Goal: Task Accomplishment & Management: Manage account settings

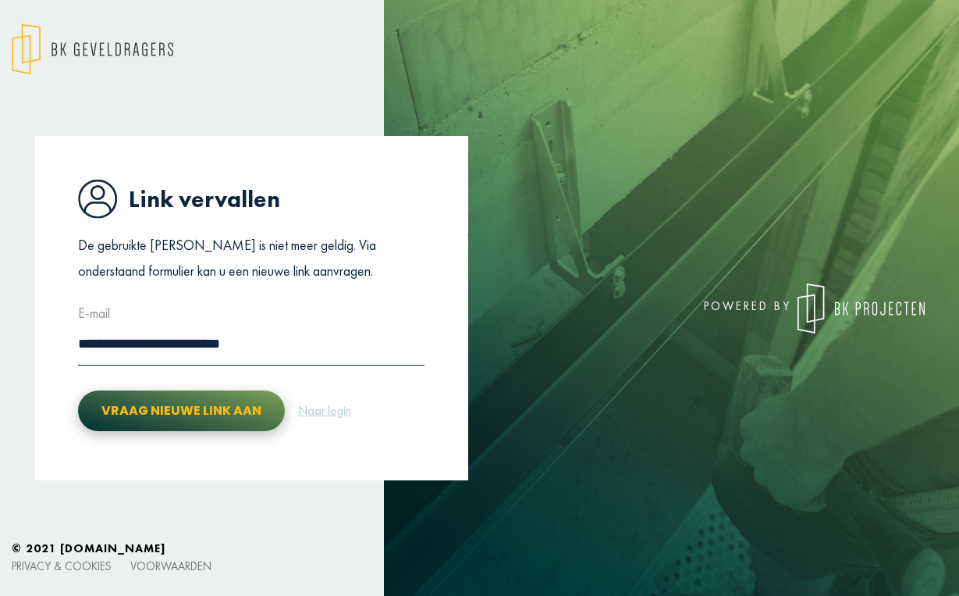
click at [194, 407] on button "Vraag nieuwe link aan" at bounding box center [181, 410] width 207 height 41
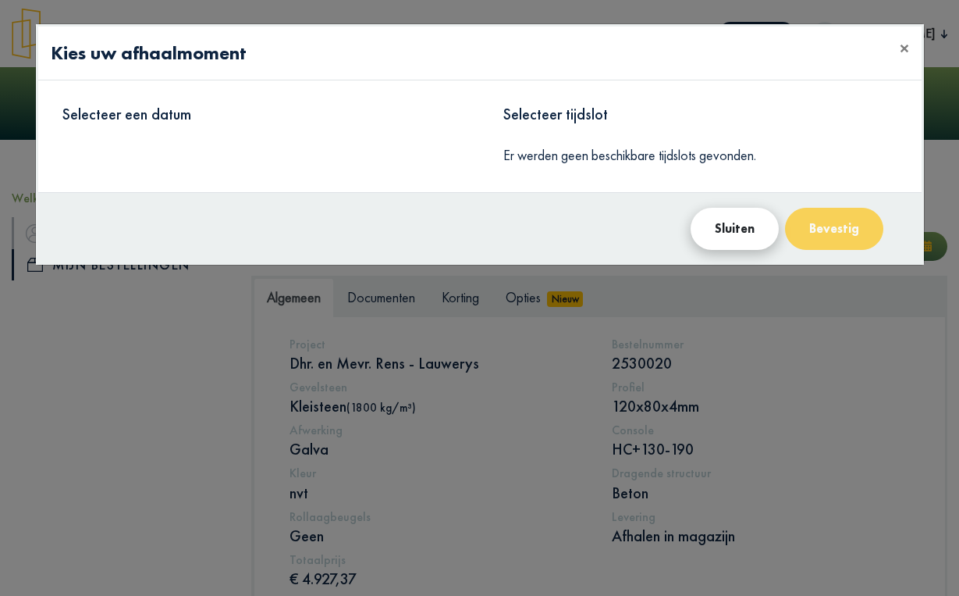
click at [729, 223] on button "Sluiten" at bounding box center [735, 229] width 88 height 42
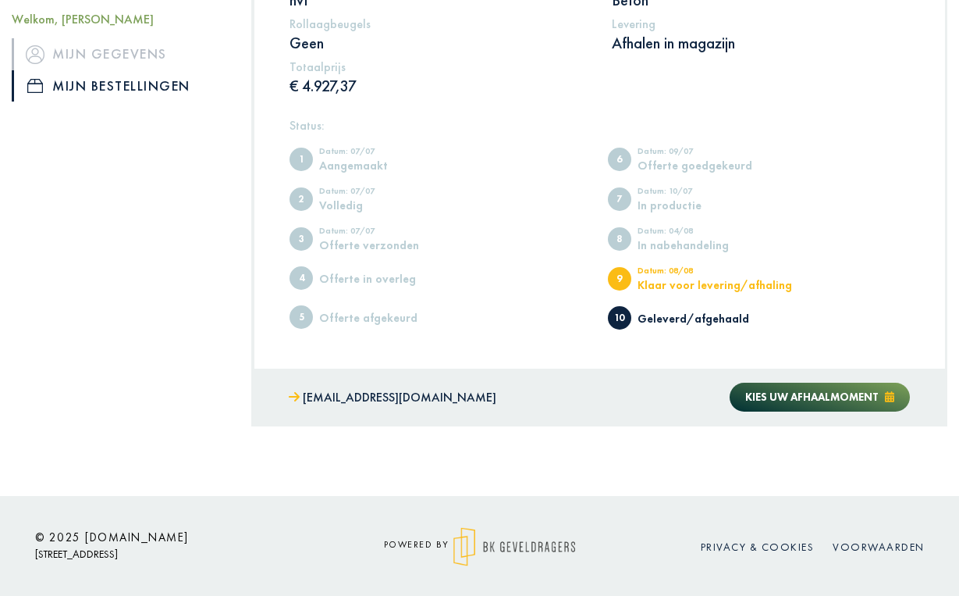
scroll to position [492, 0]
click at [814, 391] on span "Kies uw afhaalmoment" at bounding box center [812, 397] width 133 height 14
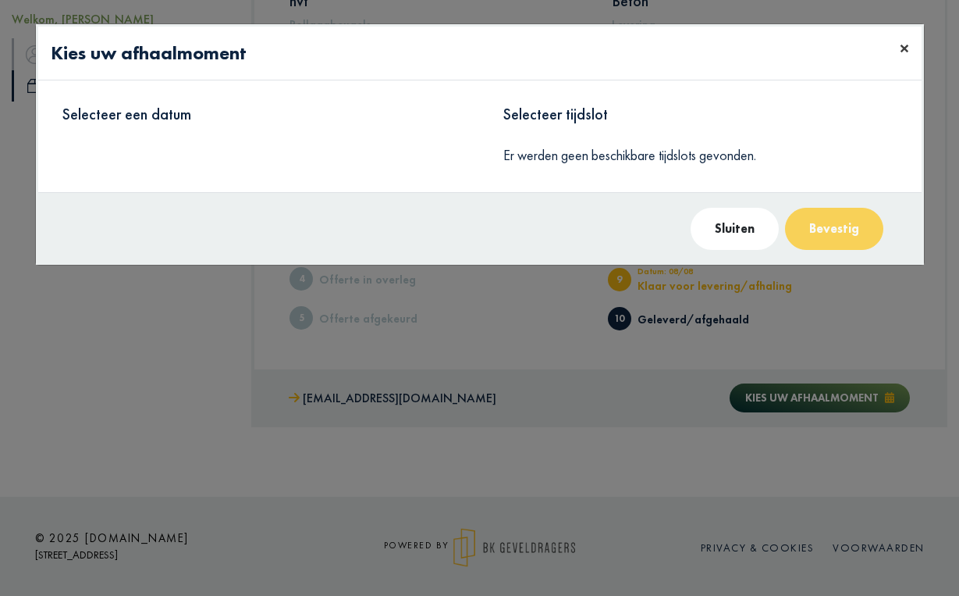
click at [908, 48] on span "×" at bounding box center [904, 48] width 9 height 24
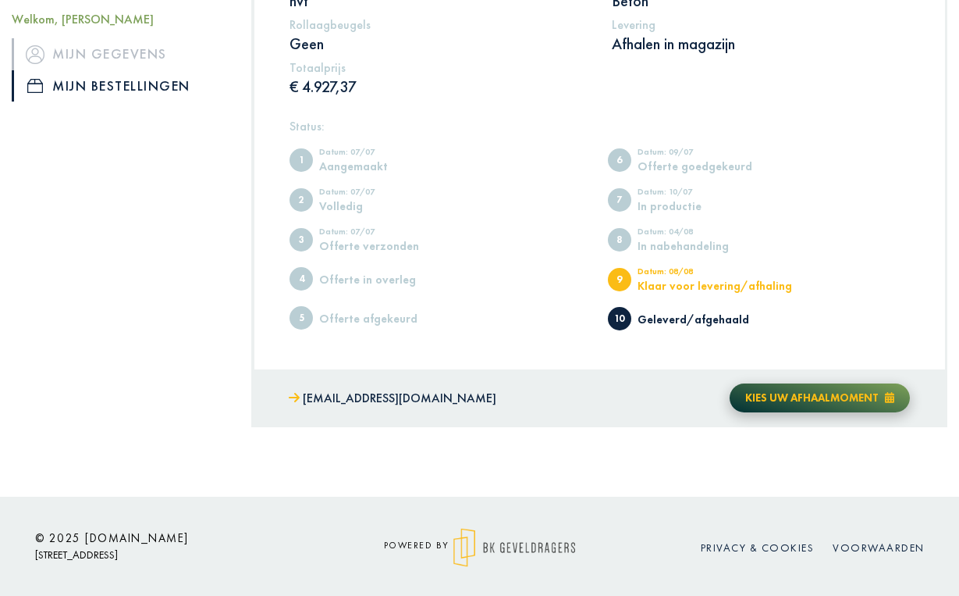
click at [893, 397] on icon at bounding box center [889, 397] width 9 height 11
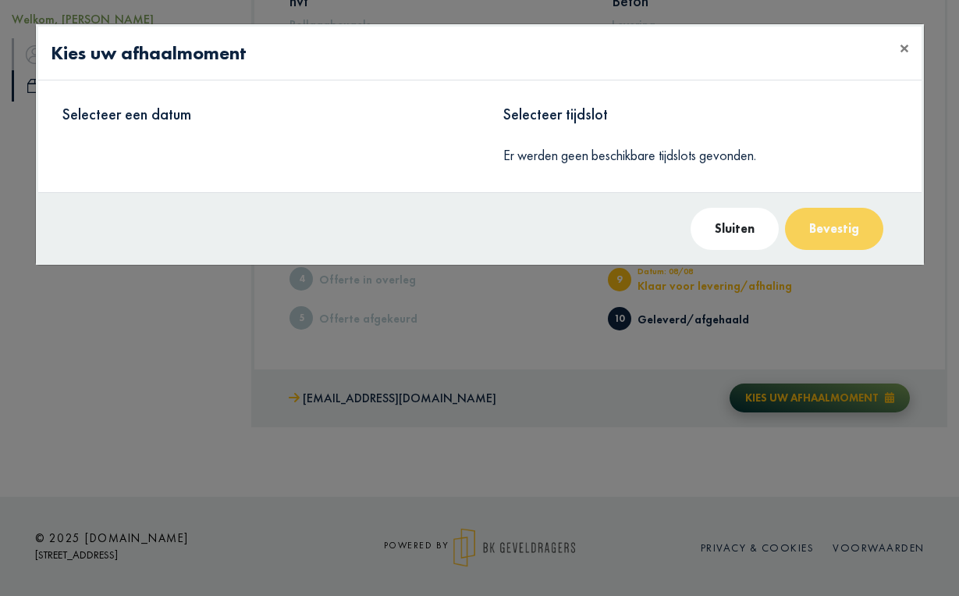
click at [893, 397] on modal-container "Kies uw afhaalmoment × Selecteer een datum Selecteer tijdslot Er werden geen be…" at bounding box center [479, 298] width 959 height 596
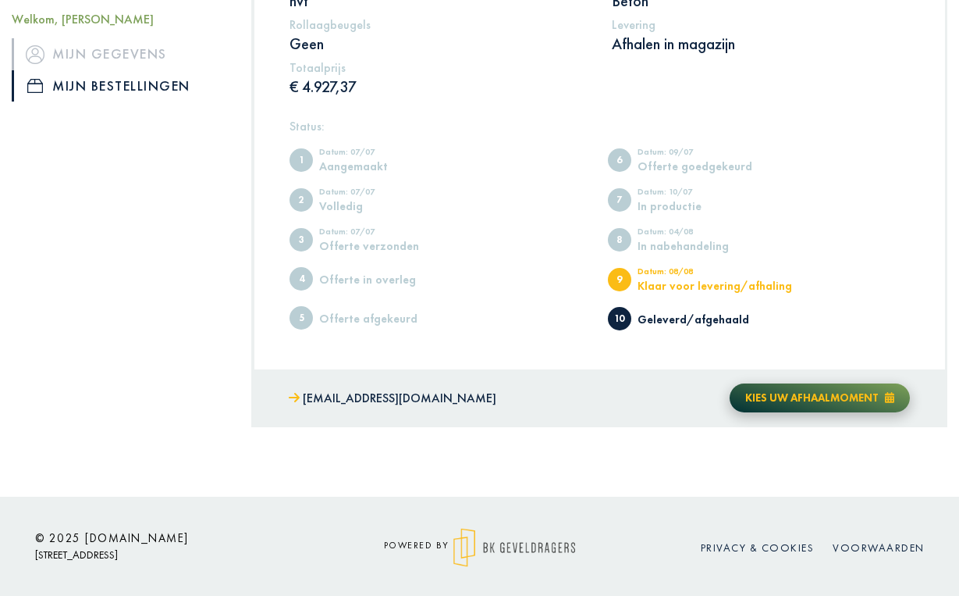
click at [893, 397] on icon at bounding box center [889, 397] width 9 height 11
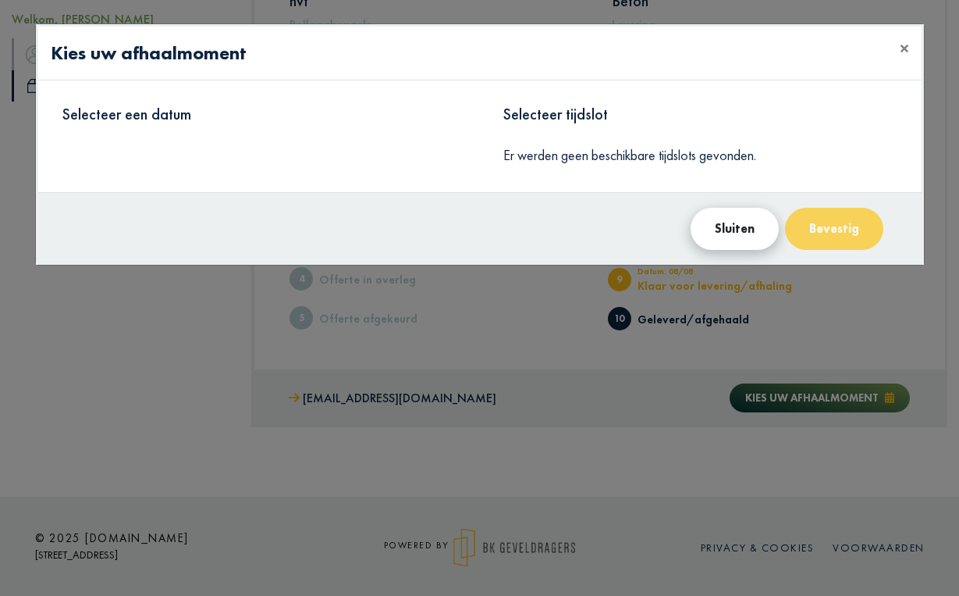
click at [737, 232] on button "Sluiten" at bounding box center [735, 229] width 88 height 42
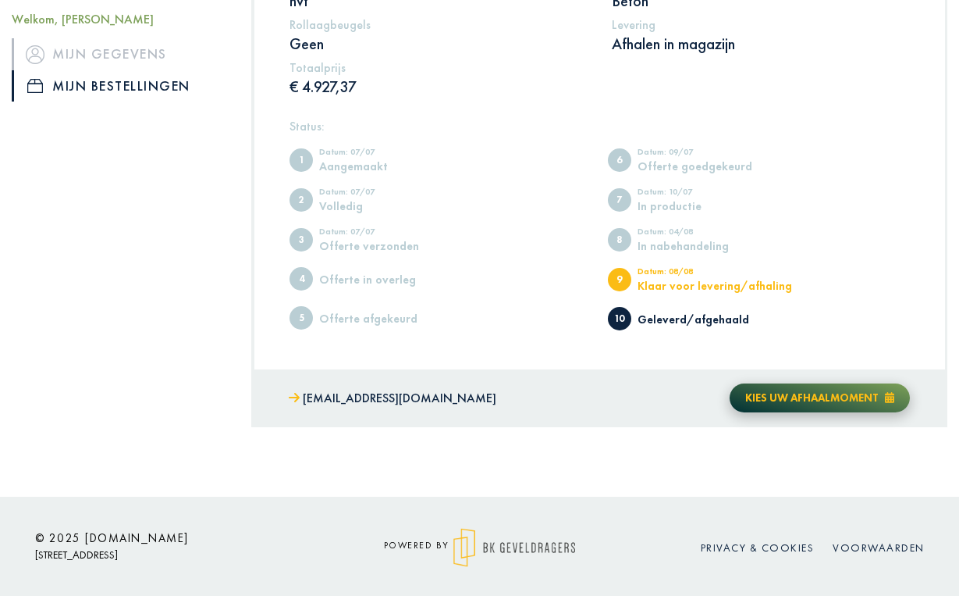
click at [810, 395] on span "Kies uw afhaalmoment" at bounding box center [812, 397] width 133 height 14
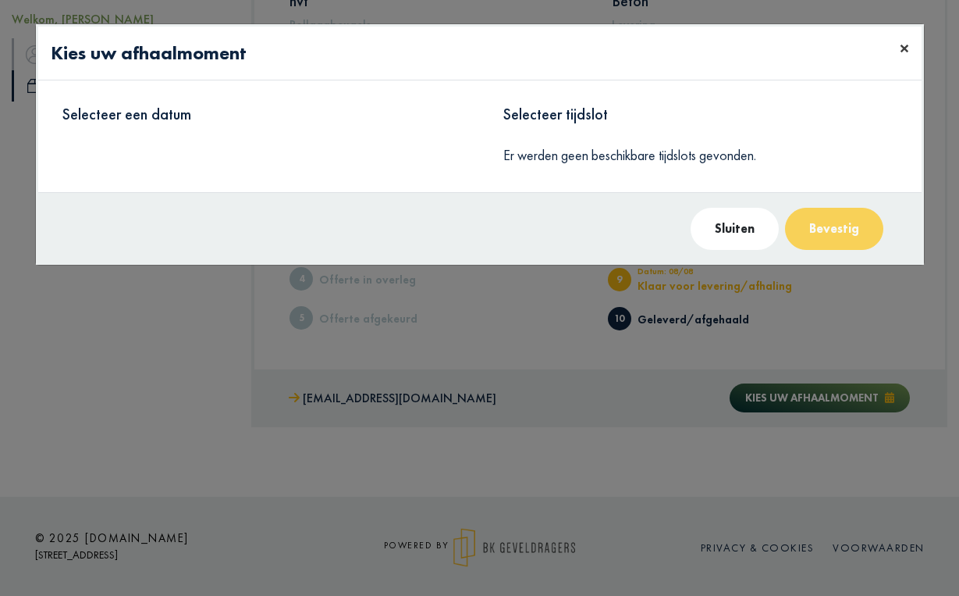
click at [900, 46] on span "×" at bounding box center [904, 48] width 9 height 24
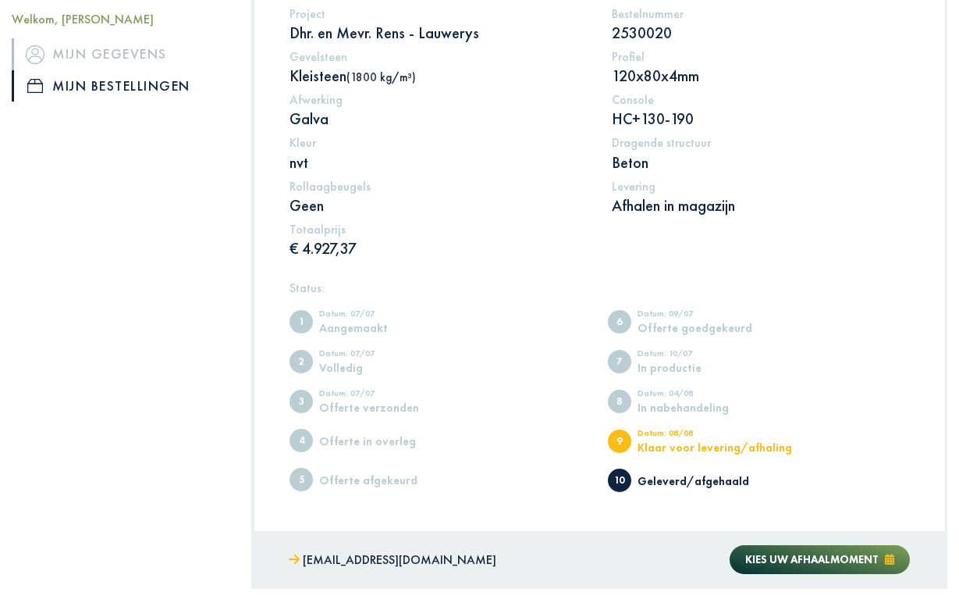
scroll to position [329, 0]
click at [119, 51] on link "Mijn gegevens" at bounding box center [120, 53] width 216 height 31
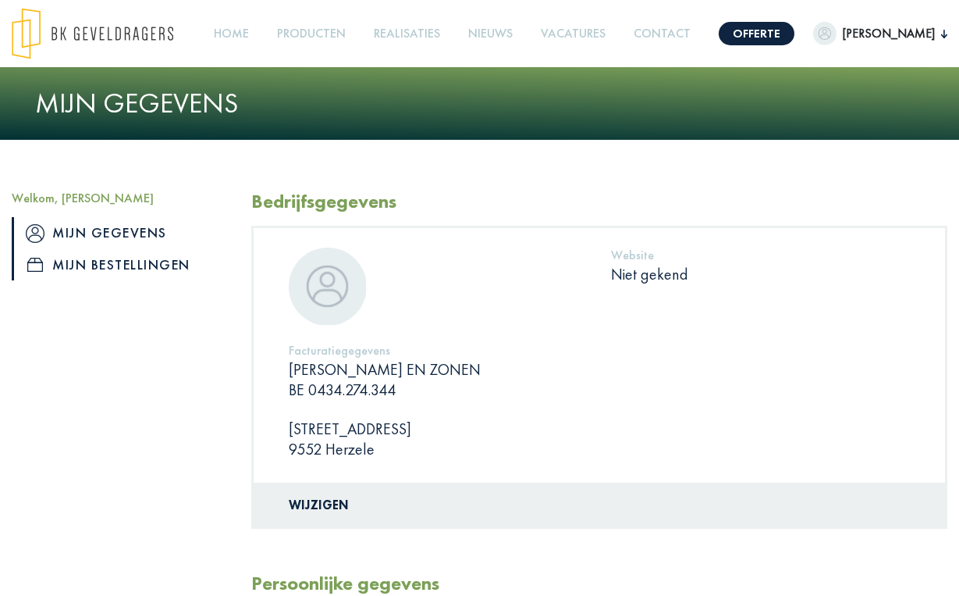
click at [126, 264] on link "Mijn bestellingen" at bounding box center [120, 264] width 216 height 31
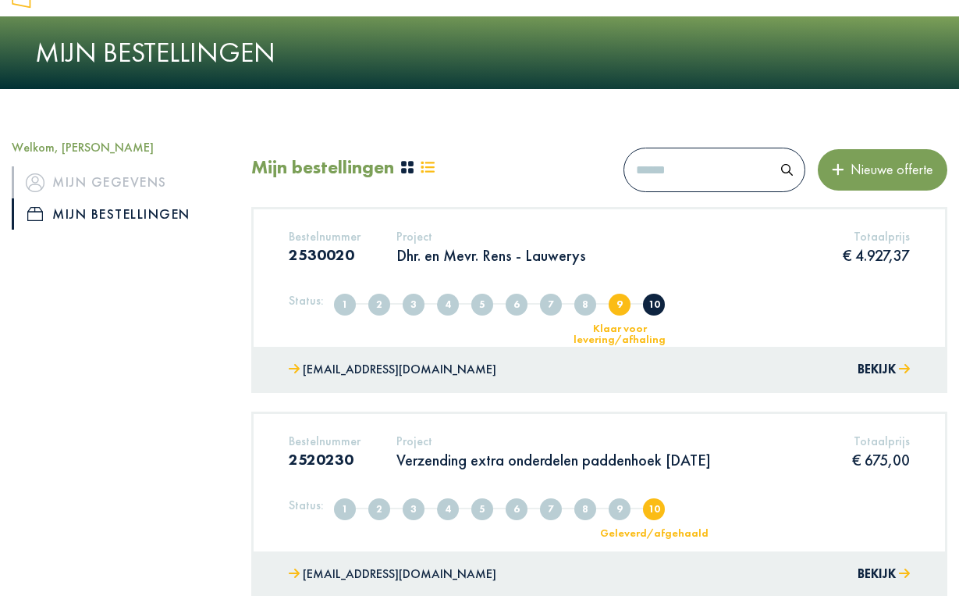
scroll to position [60, 0]
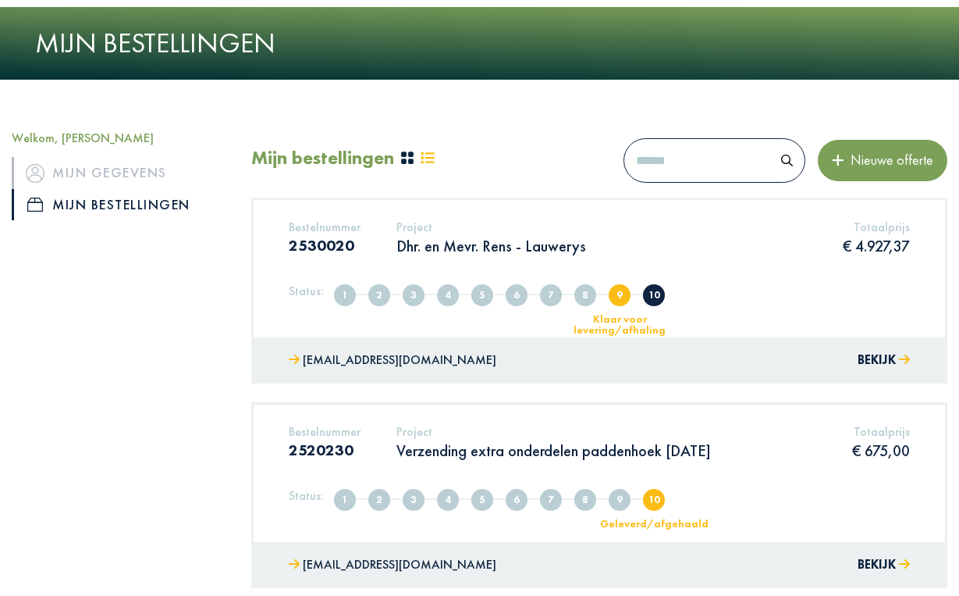
click at [627, 239] on div "Bestelnummer 2530020 Project Dhr. en Mevr. Rens - Lauwerys Totaalprijs € 4.927,…" at bounding box center [599, 243] width 645 height 48
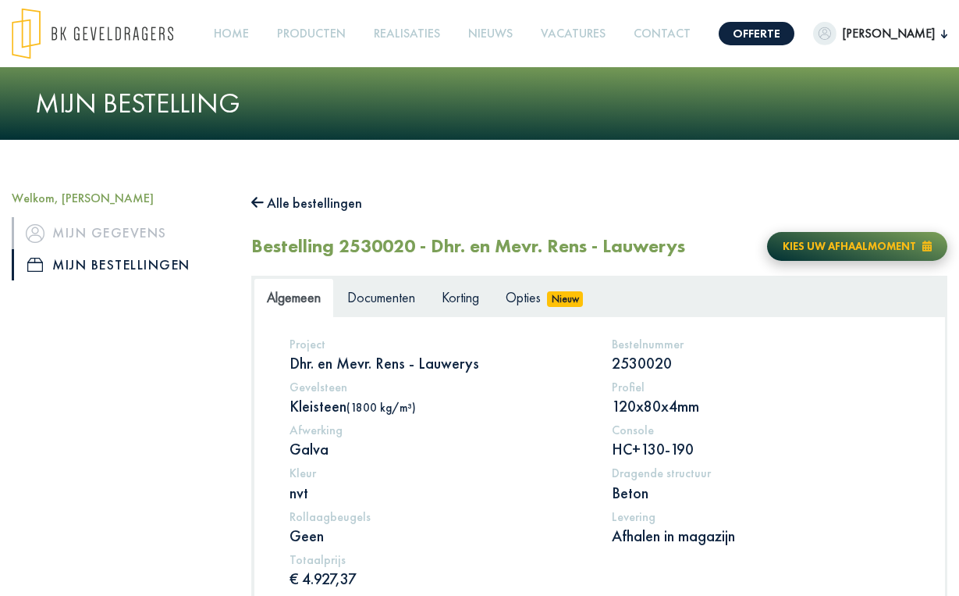
click at [925, 240] on icon at bounding box center [927, 245] width 9 height 11
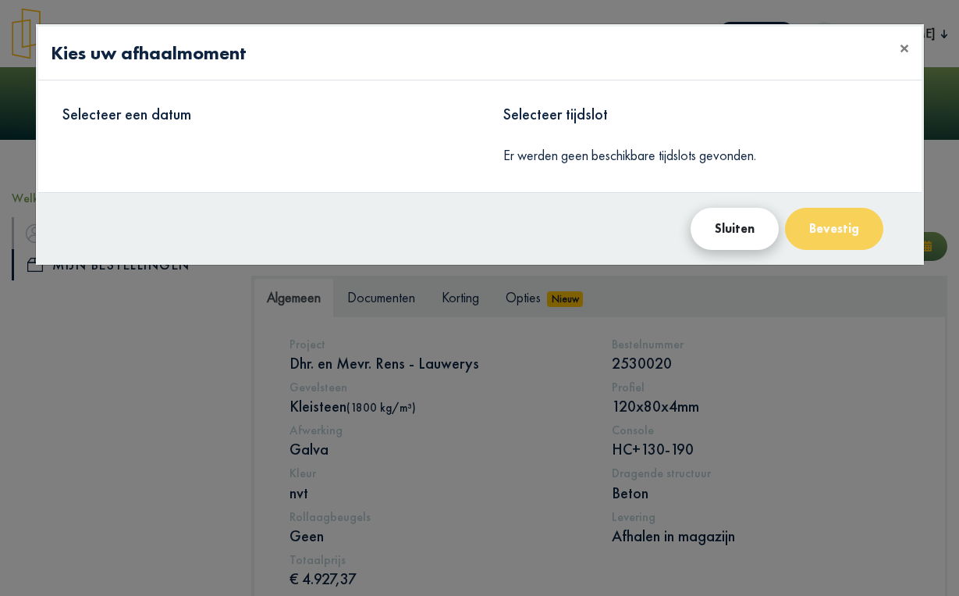
click at [746, 230] on button "Sluiten" at bounding box center [735, 229] width 88 height 42
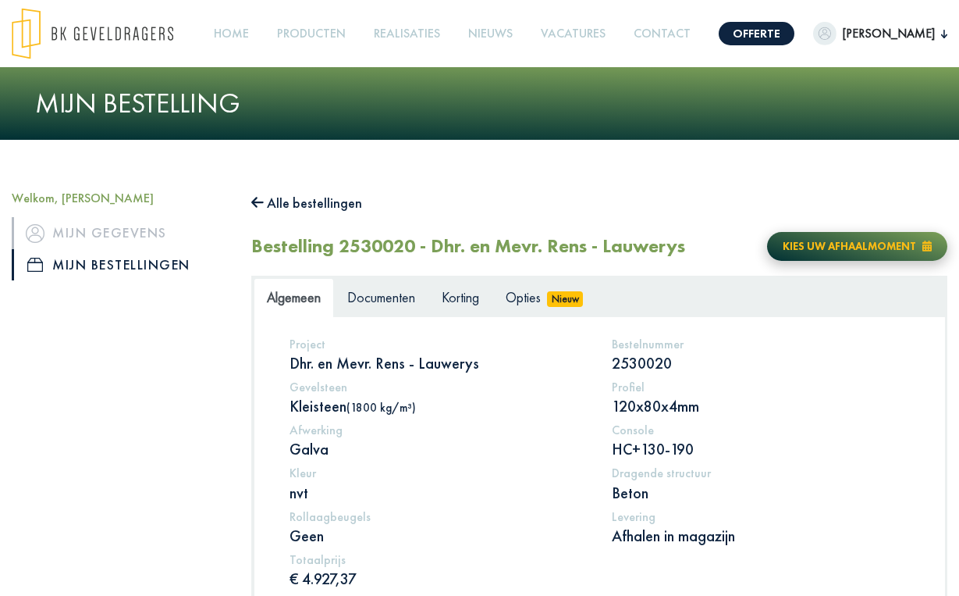
click at [857, 242] on span "Kies uw afhaalmoment" at bounding box center [849, 246] width 133 height 14
